Goal: Feedback & Contribution: Contribute content

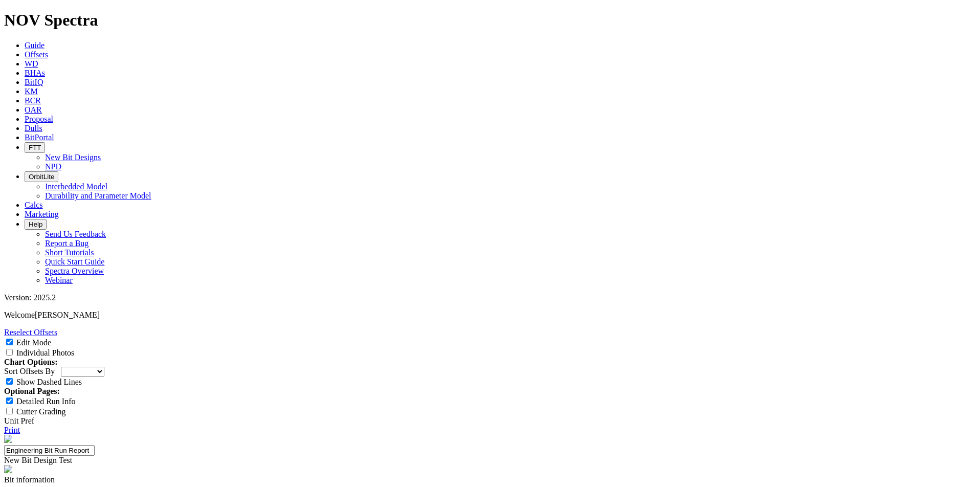
select select "New Bit Design"
click at [45, 41] on link "Guide" at bounding box center [35, 45] width 20 height 9
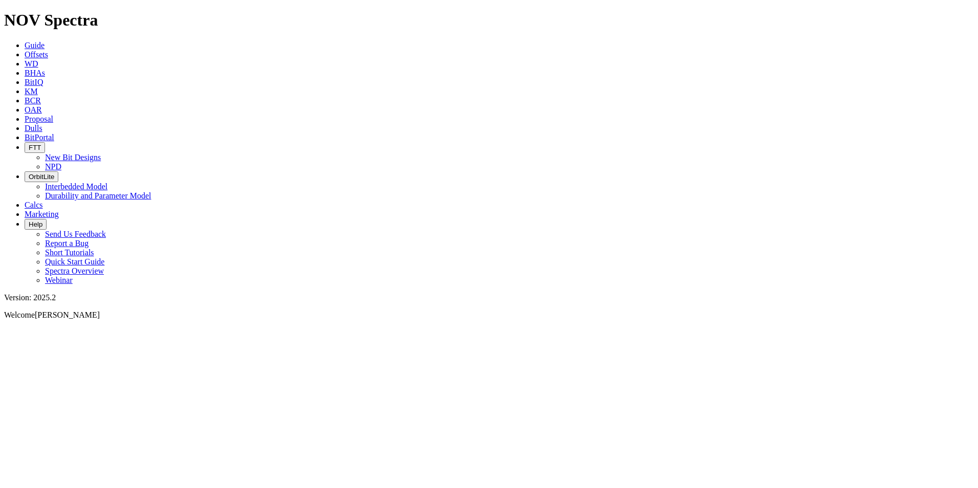
click at [153, 328] on div at bounding box center [489, 328] width 970 height 0
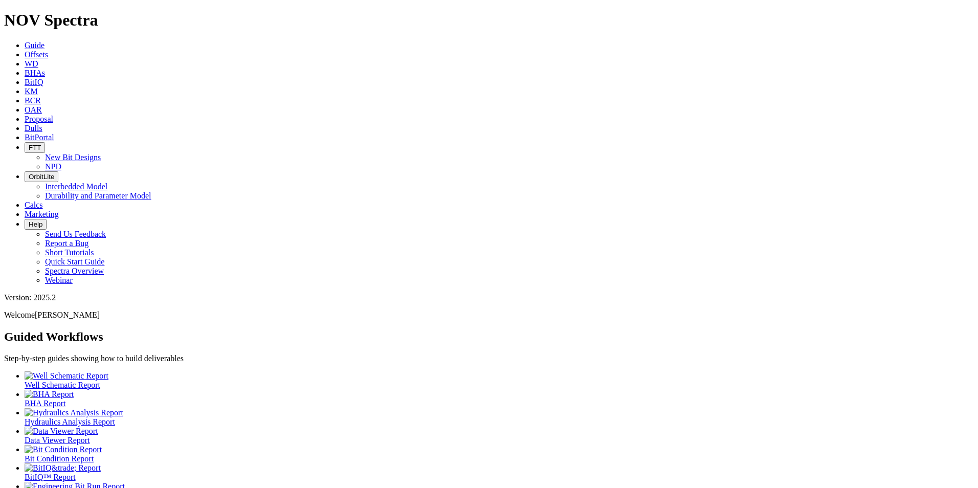
click at [48, 50] on link "Offsets" at bounding box center [37, 54] width 24 height 9
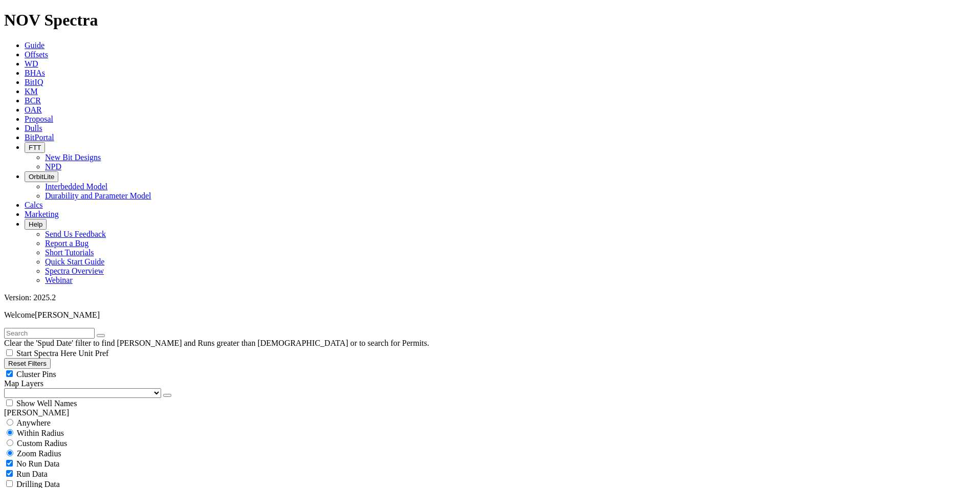
click at [76, 328] on input "text" at bounding box center [49, 333] width 91 height 11
type input "JAWAHIR WEST"
click at [44, 419] on span "Anywhere" at bounding box center [33, 423] width 34 height 9
radio input "true"
radio input "false"
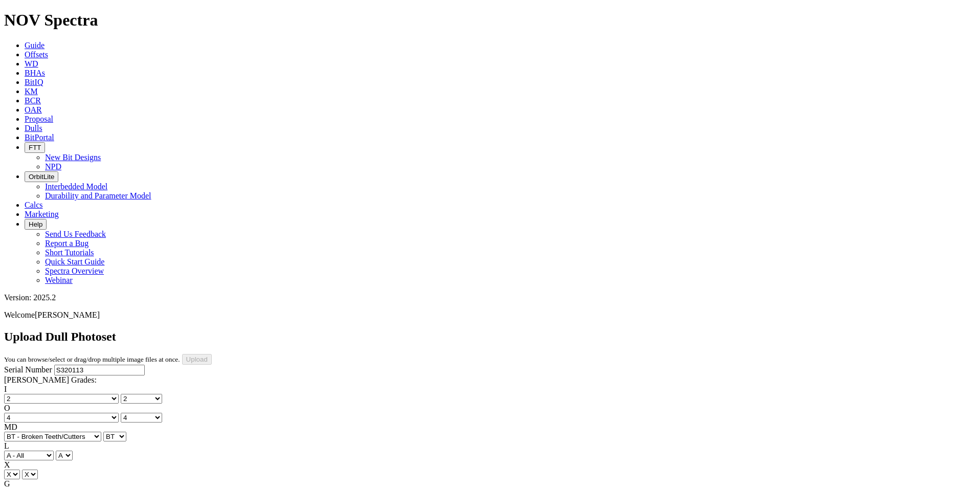
select select "number:2"
select select "number:4"
select select "string:BT"
select select "string:I"
select select "string:WT"
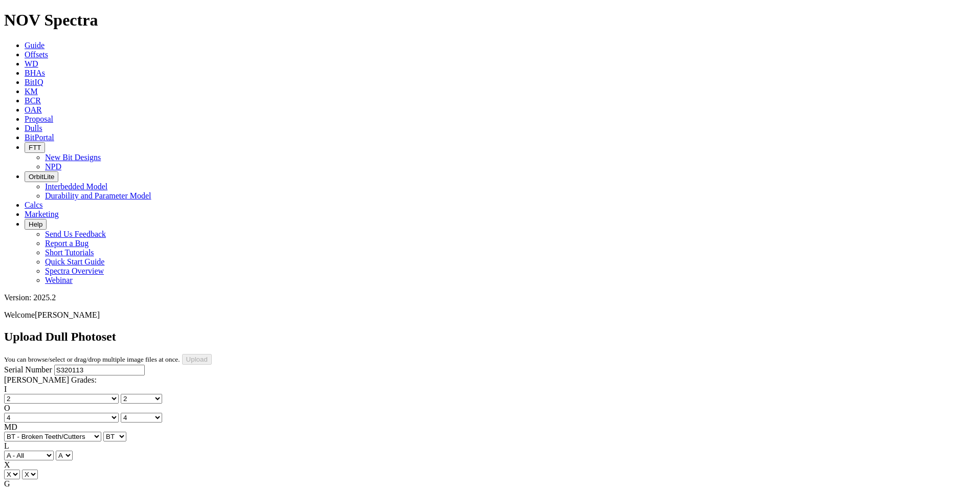
select select "string:WT"
select select "string:TD"
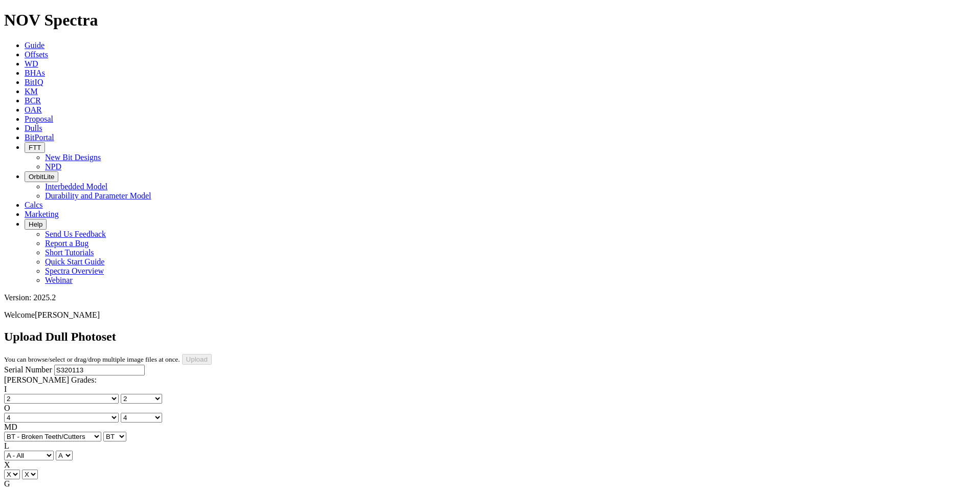
select select "string:TD"
drag, startPoint x: 70, startPoint y: 387, endPoint x: 54, endPoint y: 312, distance: 76.4
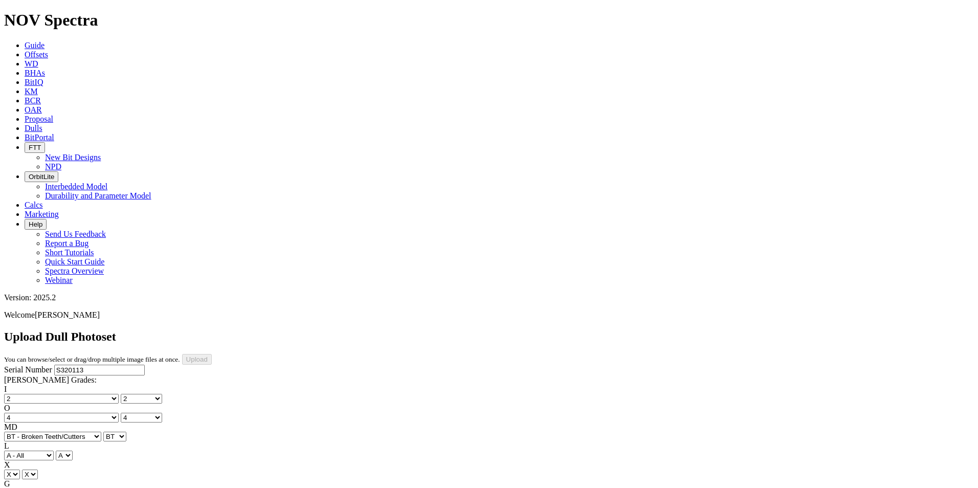
type input "[DATE]"
click at [212, 354] on input "Upload" at bounding box center [197, 359] width 30 height 11
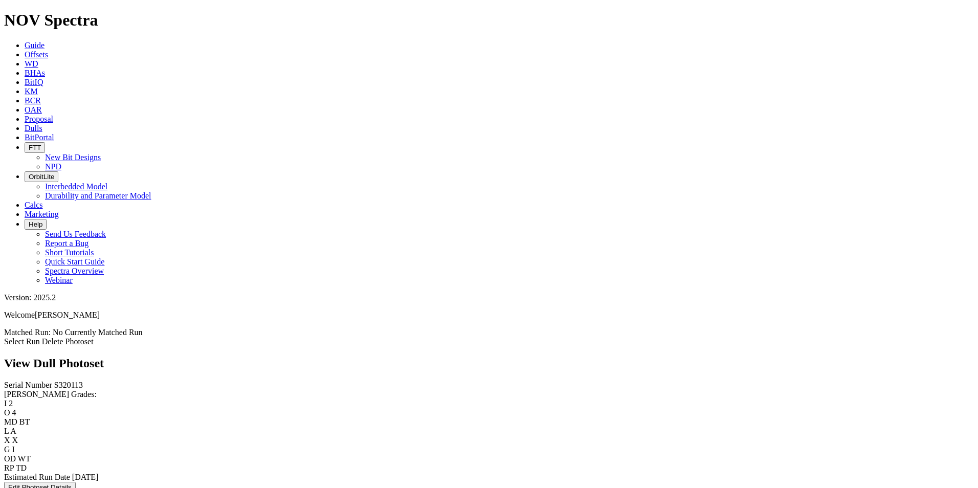
click at [40, 337] on link "Select Run" at bounding box center [22, 341] width 36 height 9
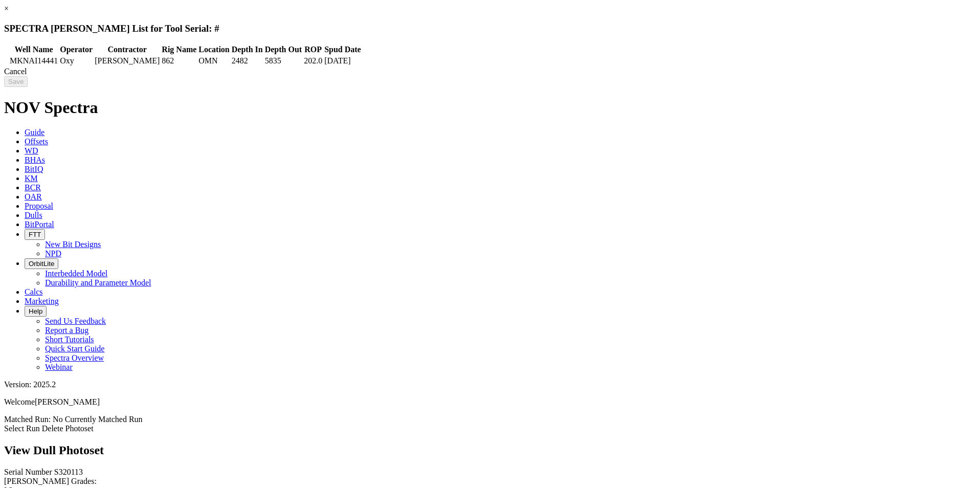
click at [770, 76] on div "Cancel" at bounding box center [489, 71] width 970 height 9
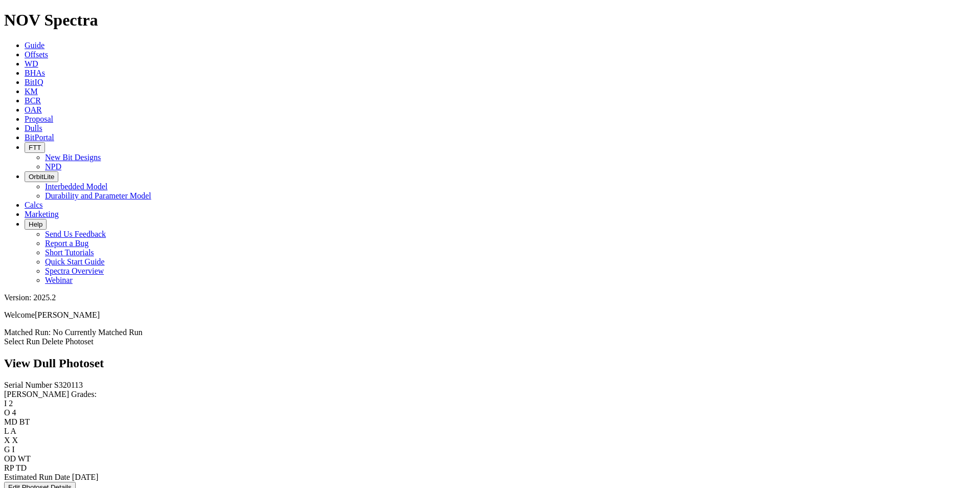
click at [40, 337] on link "Select Run" at bounding box center [22, 341] width 36 height 9
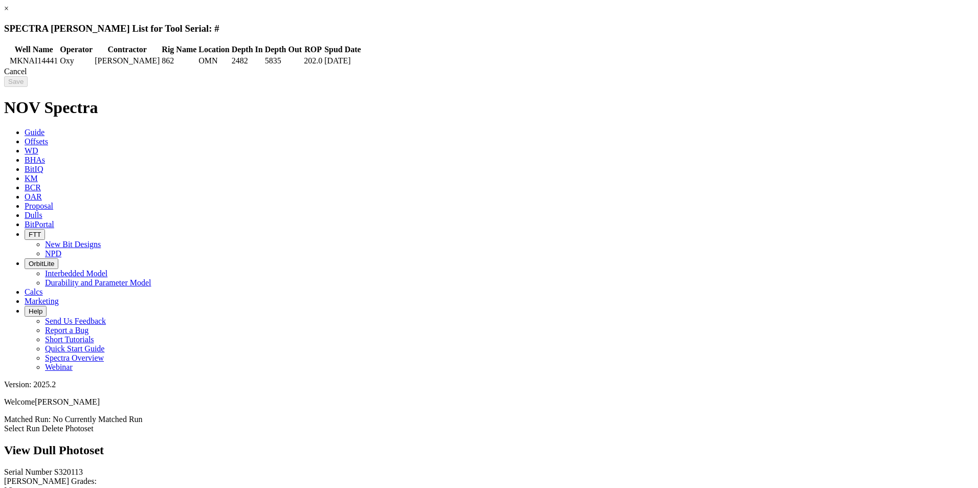
click at [780, 76] on div "Cancel" at bounding box center [489, 71] width 970 height 9
